Goal: Task Accomplishment & Management: Use online tool/utility

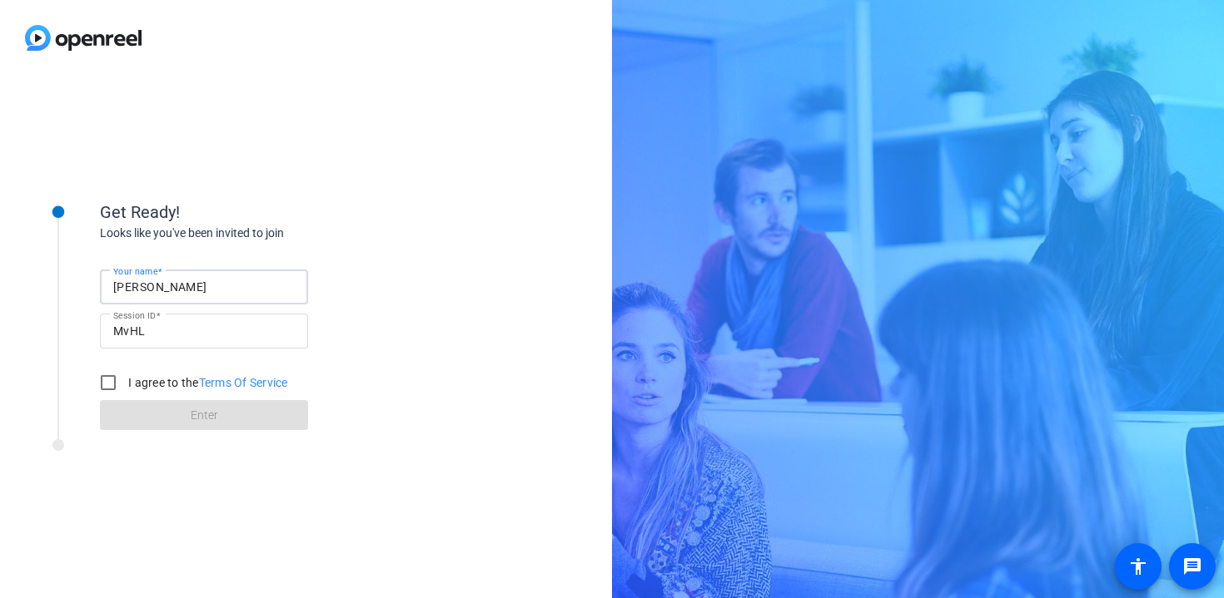
click at [214, 288] on input "[PERSON_NAME]" at bounding box center [203, 287] width 181 height 20
type input "[PERSON_NAME]"
click at [160, 331] on input "MvHL" at bounding box center [203, 331] width 181 height 20
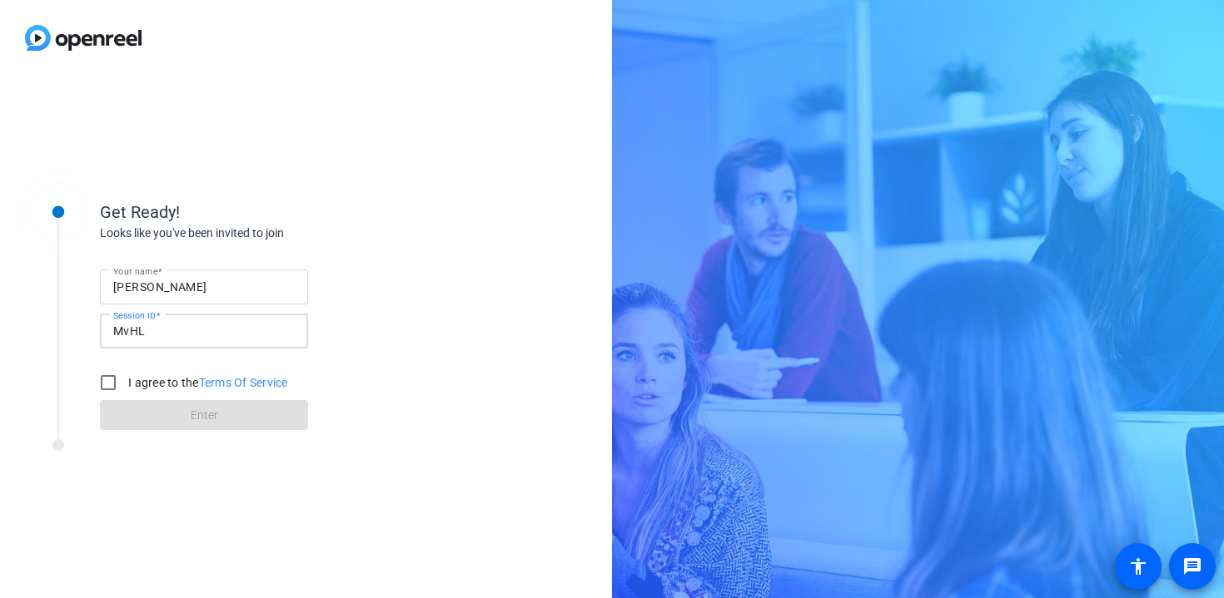
click at [160, 331] on input "MvHL" at bounding box center [203, 331] width 181 height 20
click at [172, 334] on input "MvHL" at bounding box center [203, 331] width 181 height 20
click at [104, 385] on input "I agree to the Terms Of Service" at bounding box center [108, 382] width 33 height 33
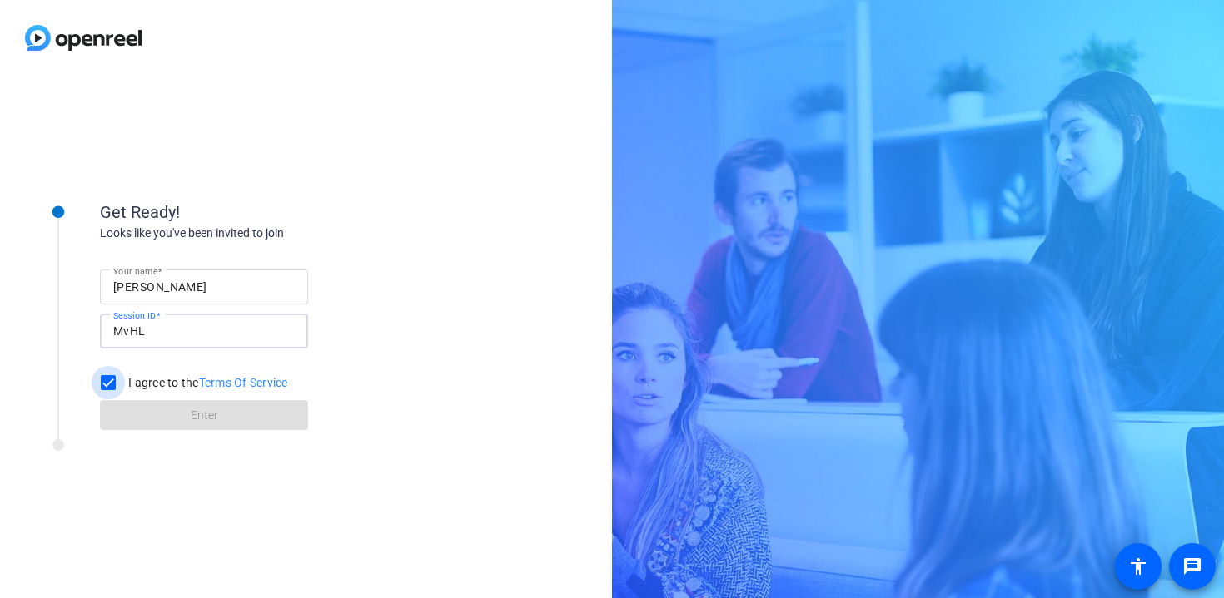
checkbox input "true"
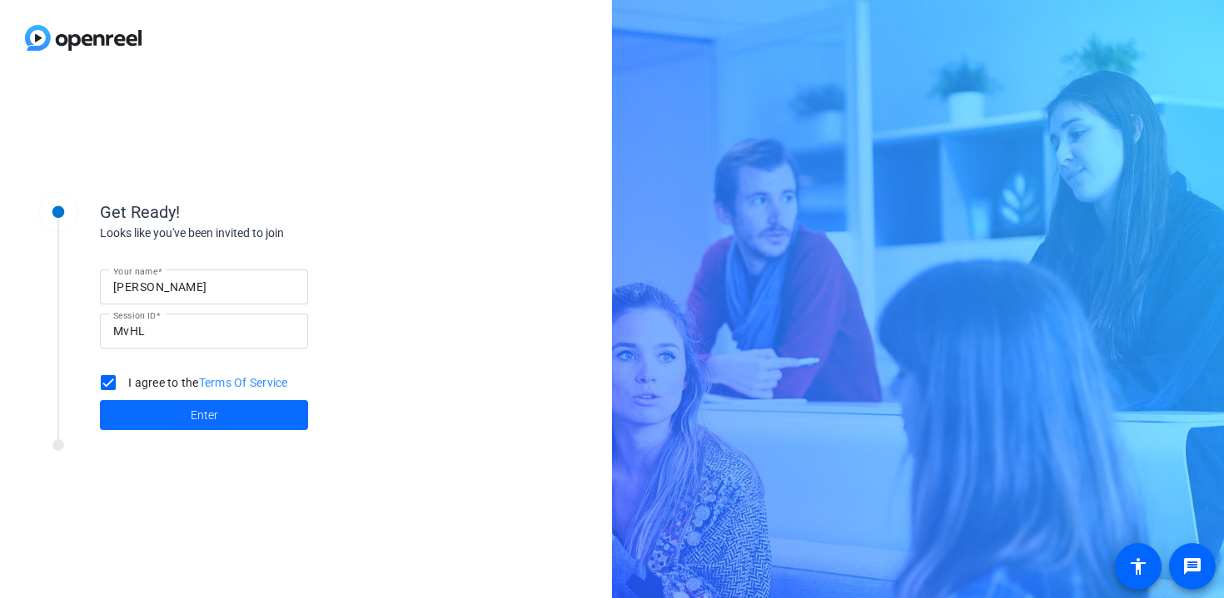
click at [160, 410] on span at bounding box center [204, 415] width 208 height 40
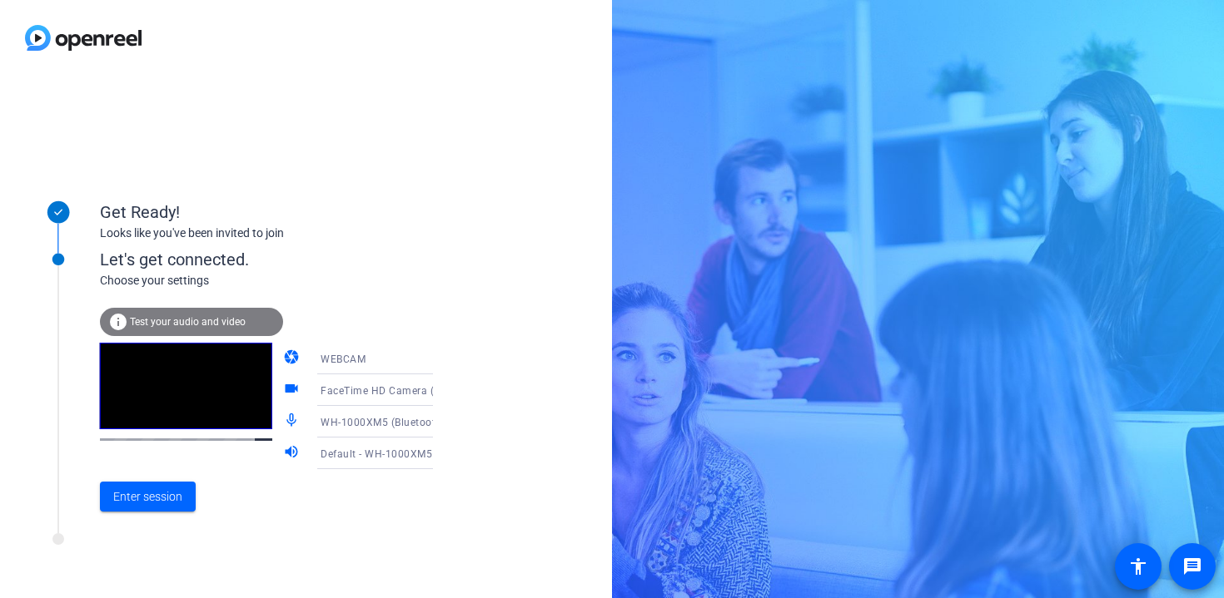
click at [215, 393] on video at bounding box center [186, 386] width 172 height 87
click at [439, 424] on icon at bounding box center [449, 422] width 20 height 20
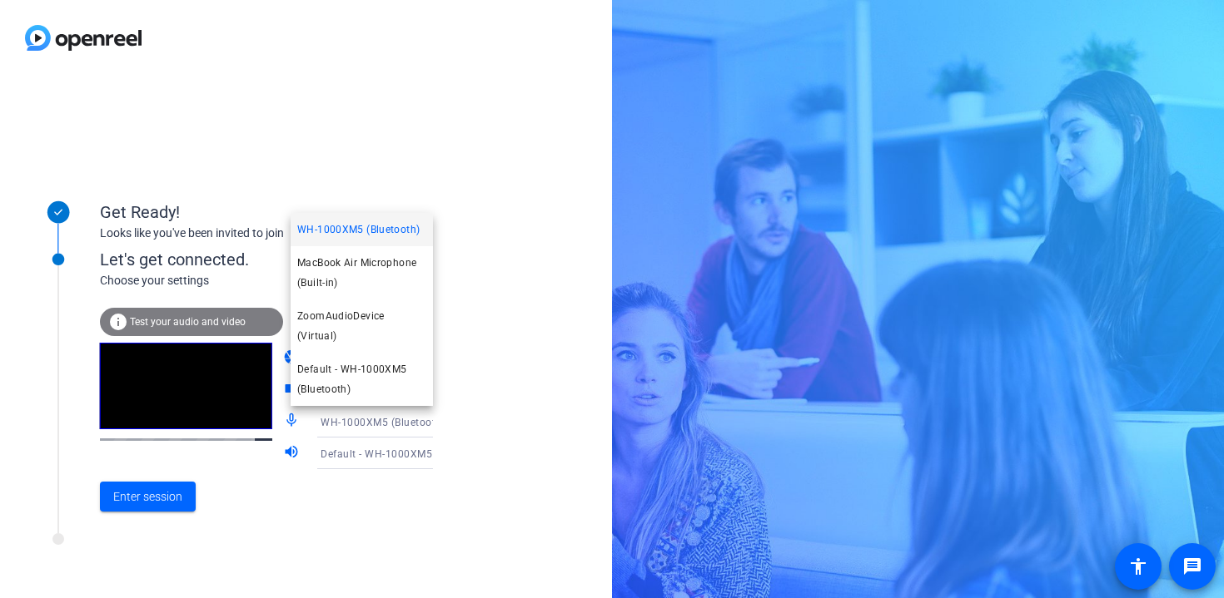
click at [411, 424] on div at bounding box center [612, 299] width 1224 height 598
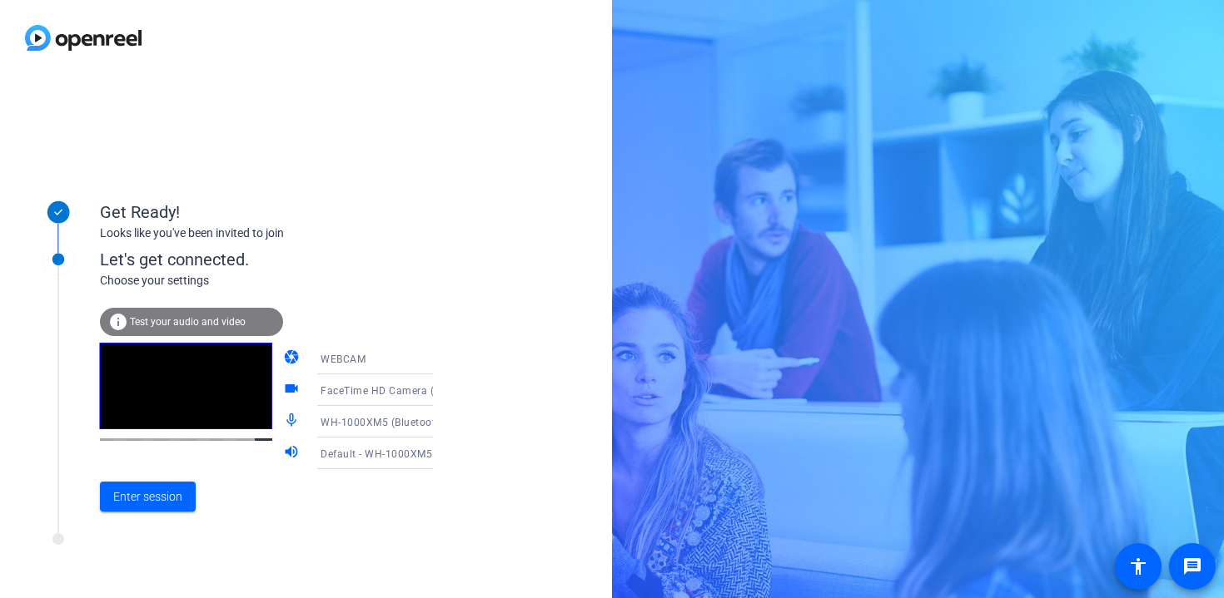
click at [439, 395] on icon at bounding box center [449, 390] width 20 height 20
click at [411, 395] on div at bounding box center [612, 299] width 1224 height 598
click at [178, 502] on span "Enter session" at bounding box center [147, 497] width 69 height 17
